Goal: Participate in discussion: Engage in conversation with other users on a specific topic

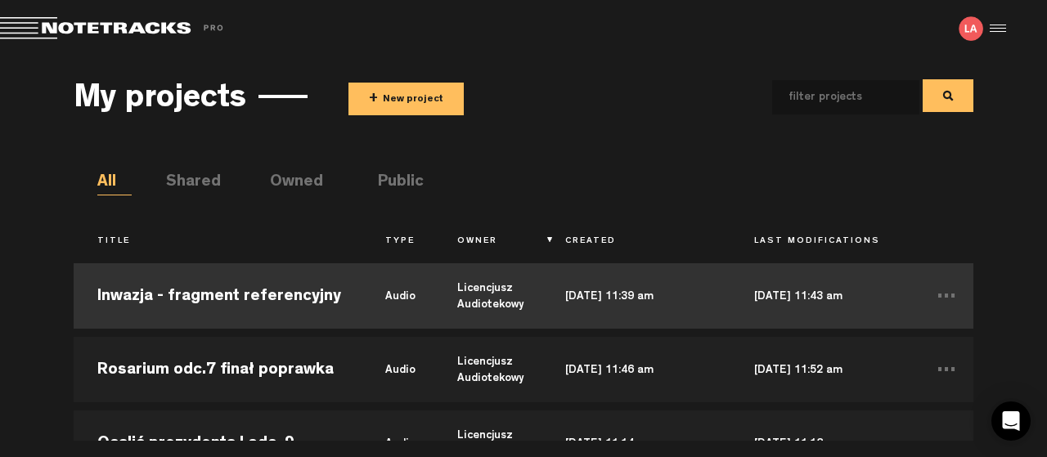
click at [889, 285] on td "[DATE] 11:43 am" at bounding box center [825, 296] width 189 height 74
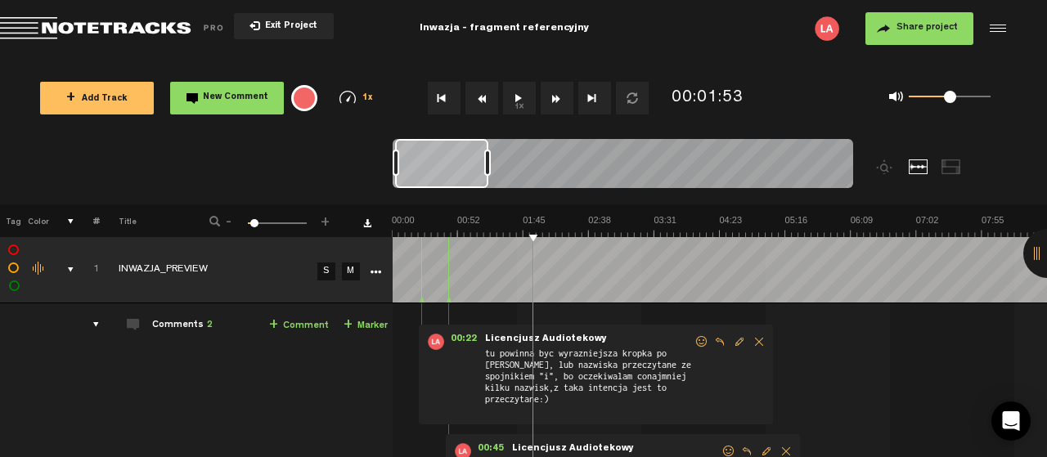
click at [516, 96] on button "1x" at bounding box center [519, 98] width 33 height 33
click at [218, 99] on span "New Comment" at bounding box center [235, 97] width 65 height 9
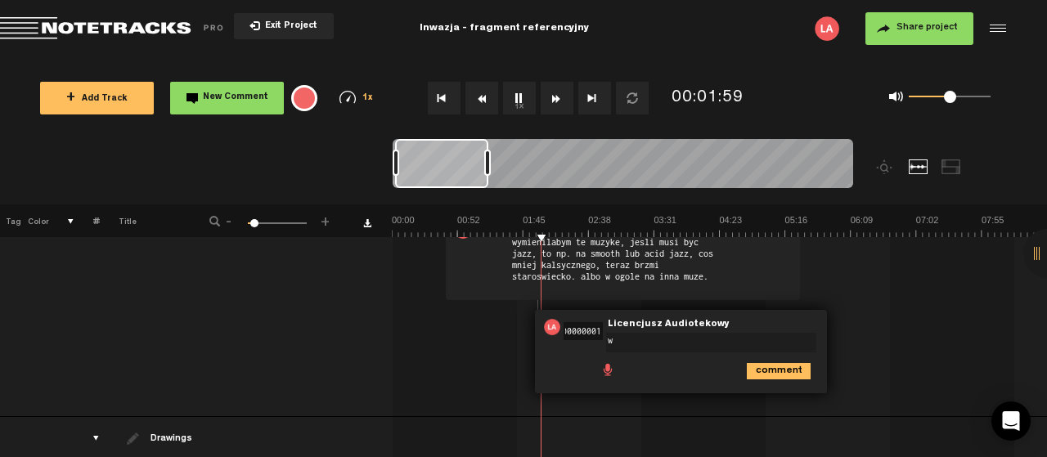
type textarea "w"
click at [789, 366] on icon "comment" at bounding box center [779, 371] width 64 height 16
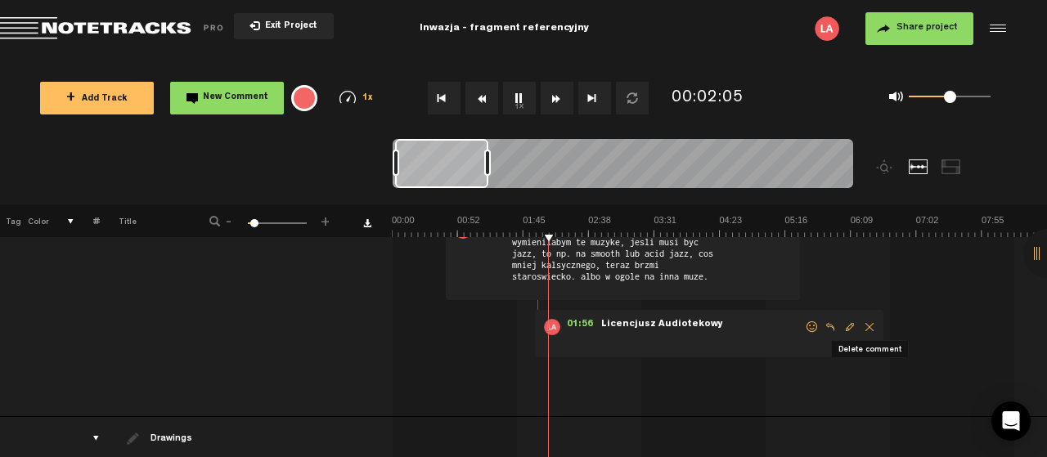
click at [867, 322] on span "Delete comment" at bounding box center [870, 327] width 20 height 11
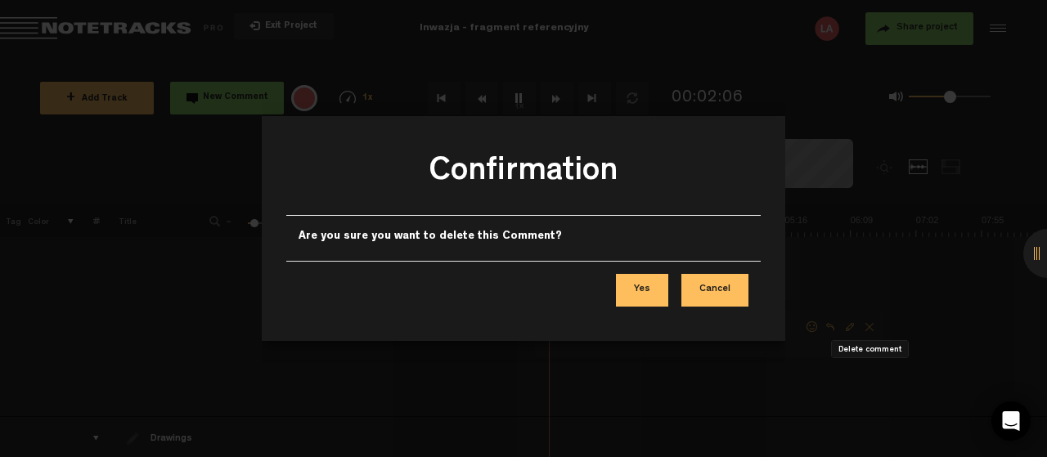
click at [637, 286] on button "Yes" at bounding box center [642, 290] width 52 height 33
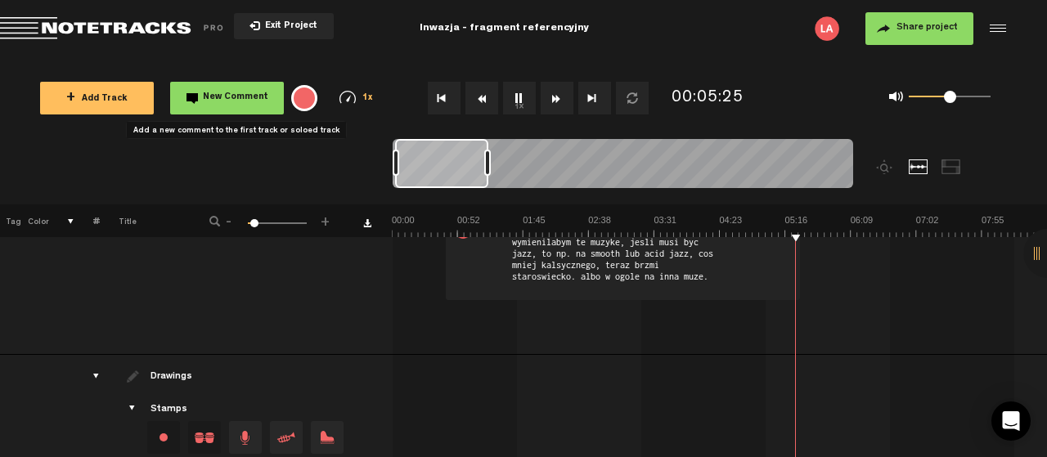
click at [254, 102] on span "New Comment" at bounding box center [235, 97] width 65 height 9
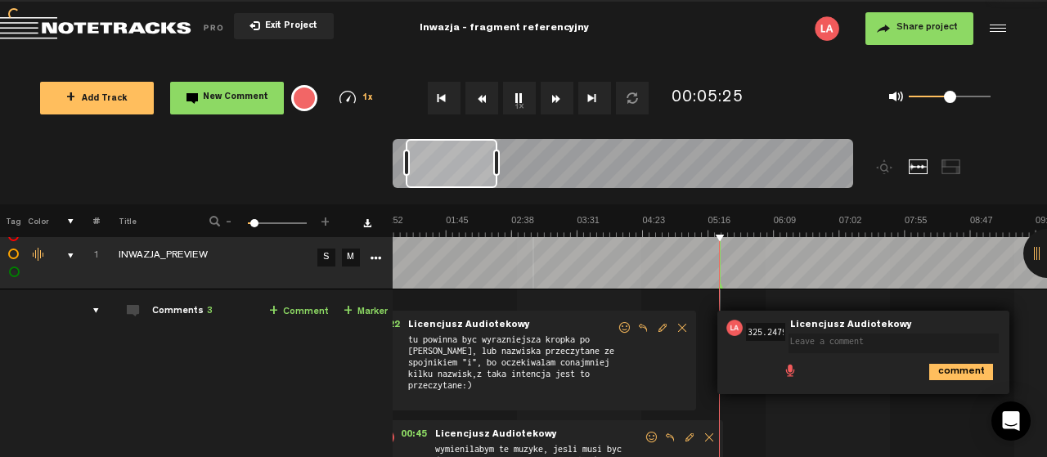
scroll to position [0, 52]
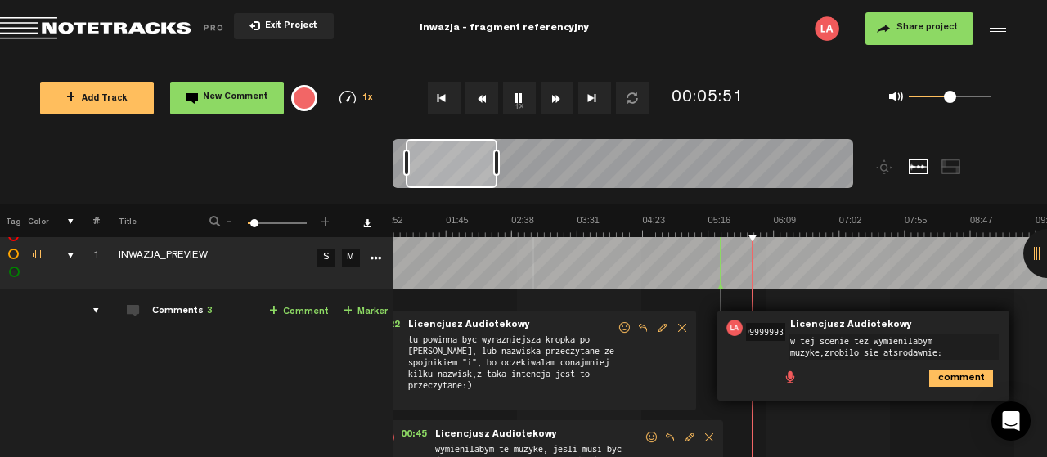
type textarea "w tej scenie tez wymienilabym muzyke,zrobilo sie atsrodawnie:)"
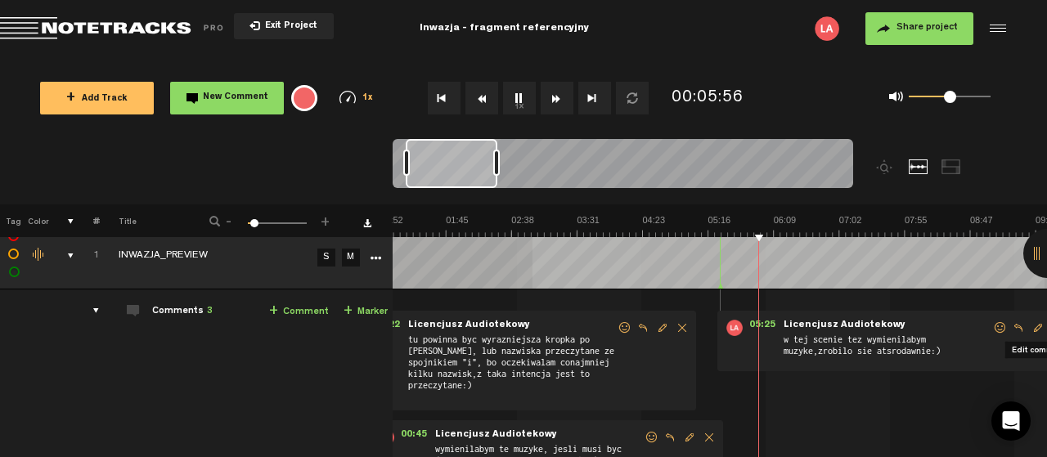
click at [1033, 327] on span "Edit comment" at bounding box center [1039, 327] width 20 height 11
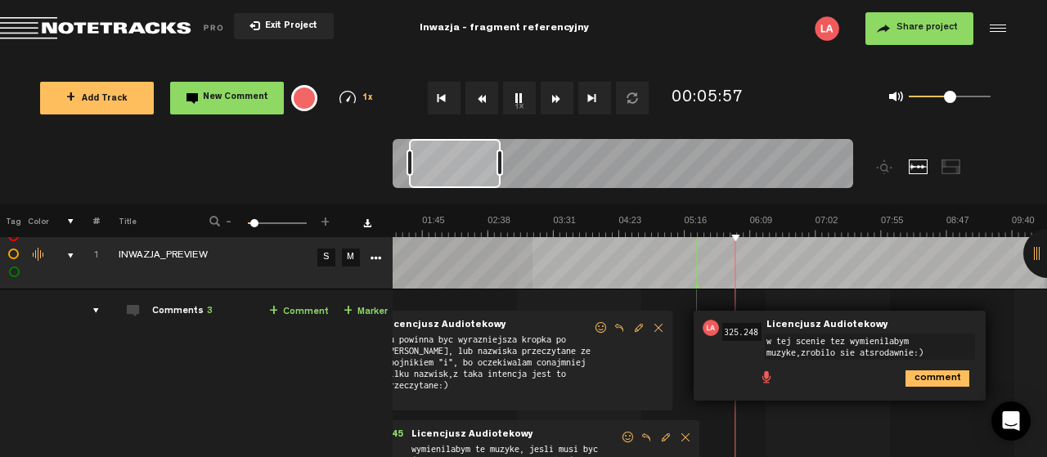
scroll to position [0, 100]
click at [871, 347] on textarea "w tej scenie tez wymienilabym muzyke,zrobilo sie atsrodawnie:)" at bounding box center [870, 347] width 210 height 26
type textarea "w tej scenie tez wymienilabym muzyke,zrobilo sie starodawnie:)"
click at [922, 374] on icon "comment" at bounding box center [938, 377] width 64 height 16
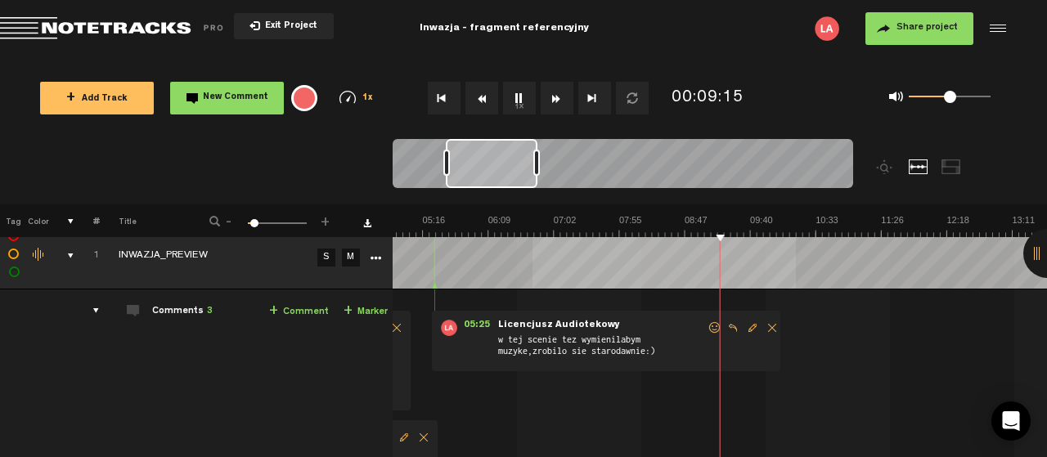
scroll to position [0, 363]
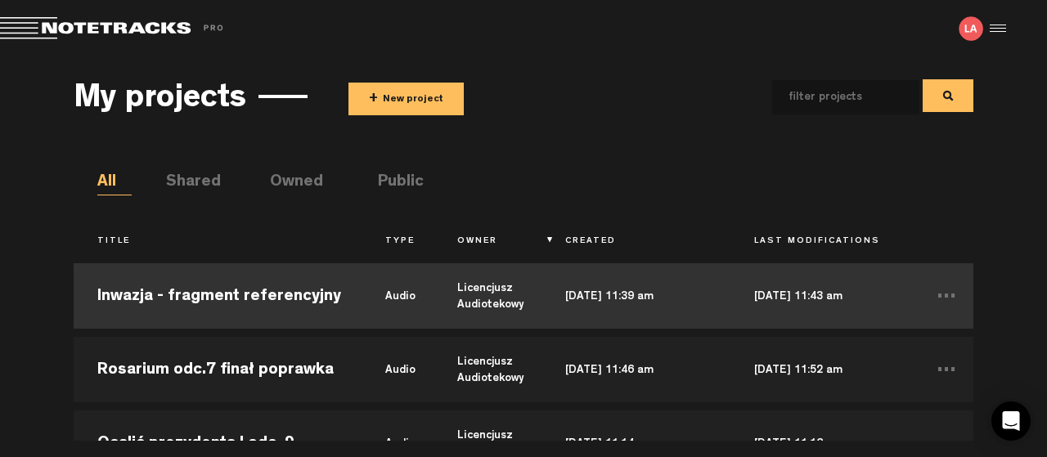
click at [223, 295] on td "Inwazja - fragment referencyjny" at bounding box center [218, 296] width 288 height 74
